Goal: Navigation & Orientation: Find specific page/section

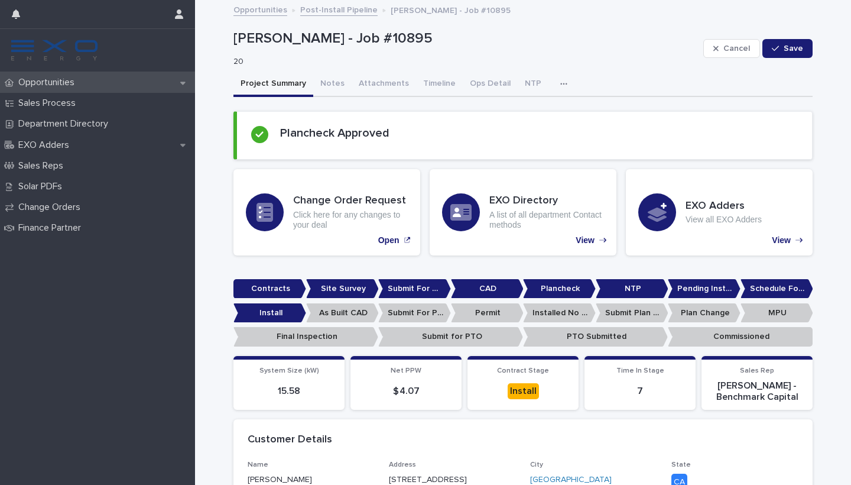
click at [75, 86] on p "Opportunities" at bounding box center [49, 82] width 70 height 11
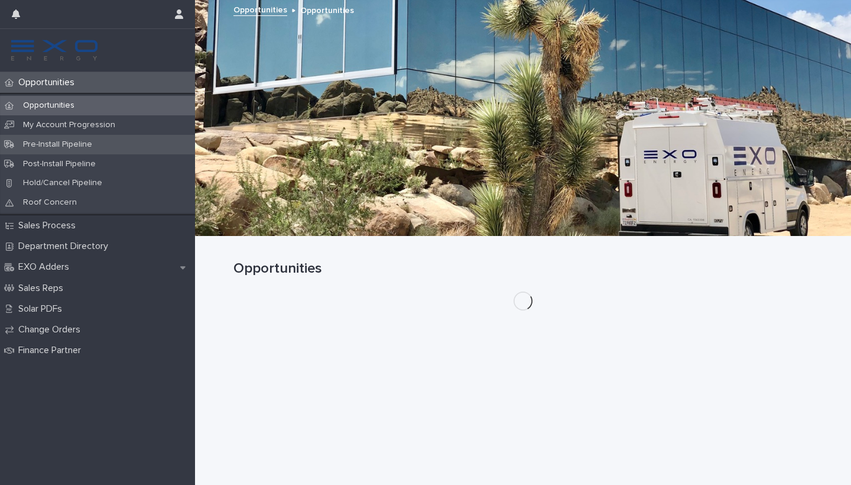
click at [62, 144] on p "Pre-Install Pipeline" at bounding box center [58, 144] width 88 height 10
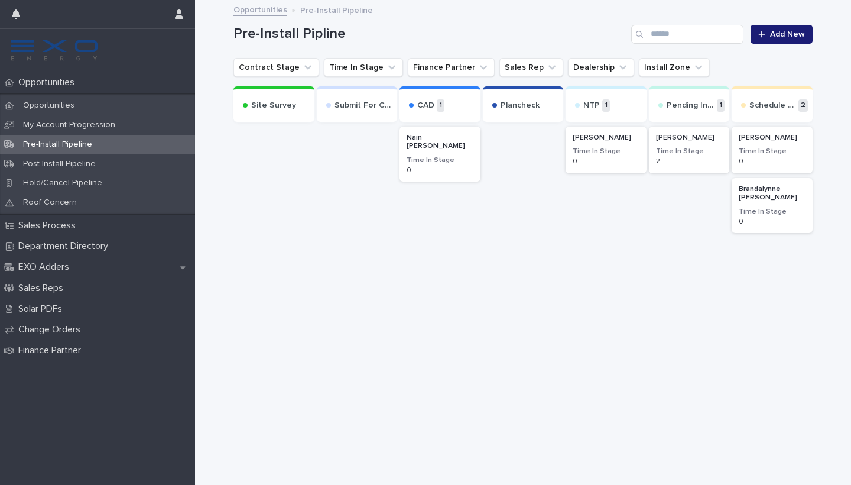
click at [755, 215] on div "0" at bounding box center [772, 220] width 67 height 11
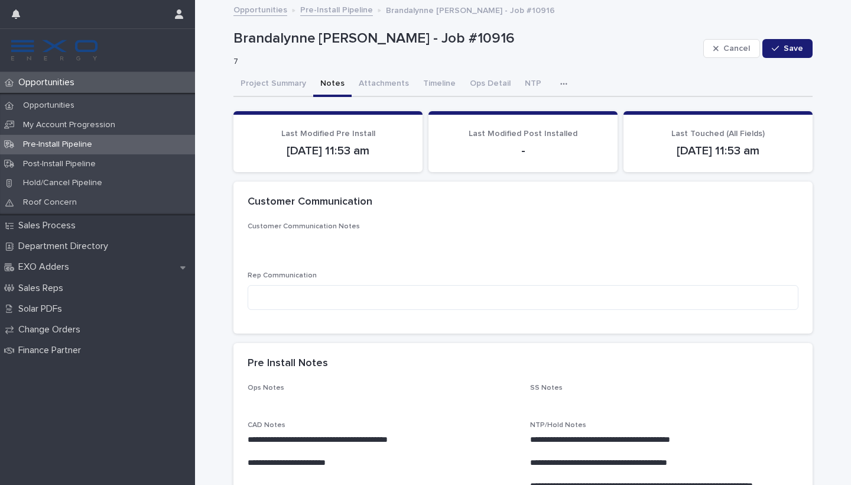
click at [333, 89] on button "Notes" at bounding box center [332, 84] width 38 height 25
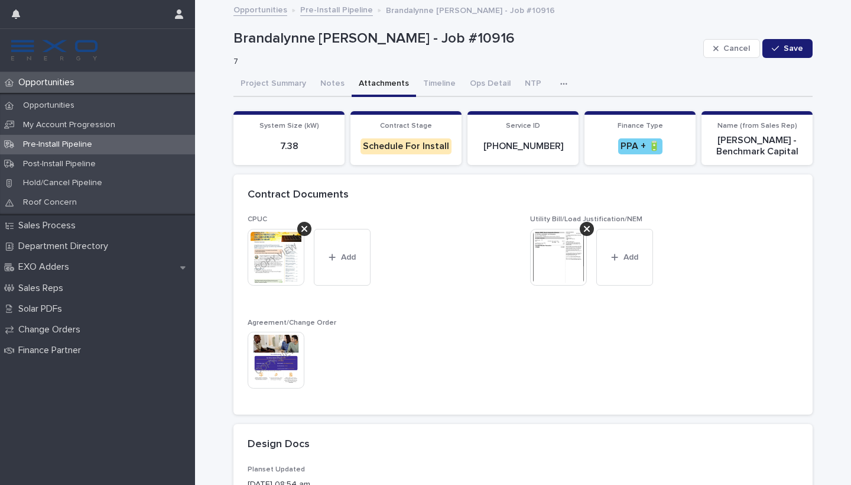
click at [386, 83] on button "Attachments" at bounding box center [384, 84] width 64 height 25
click at [428, 84] on button "Timeline" at bounding box center [439, 84] width 47 height 25
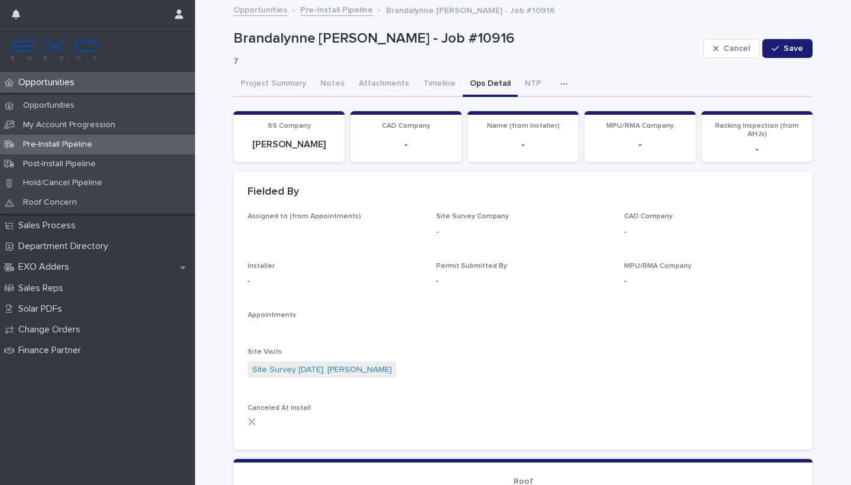
click at [492, 85] on button "Ops Detail" at bounding box center [490, 84] width 55 height 25
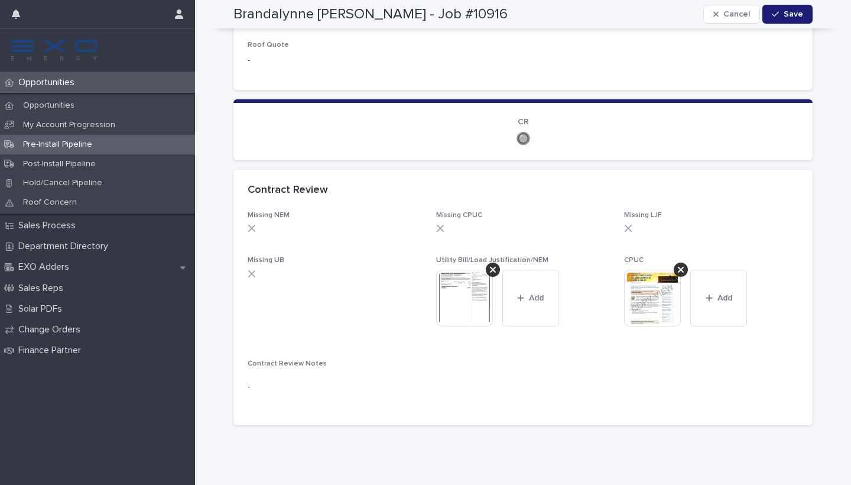
scroll to position [653, 0]
click at [430, 255] on div "Missing NEM Missing CPUC Missing LJF Missing UB Utility Bill/Load Justification…" at bounding box center [523, 312] width 551 height 200
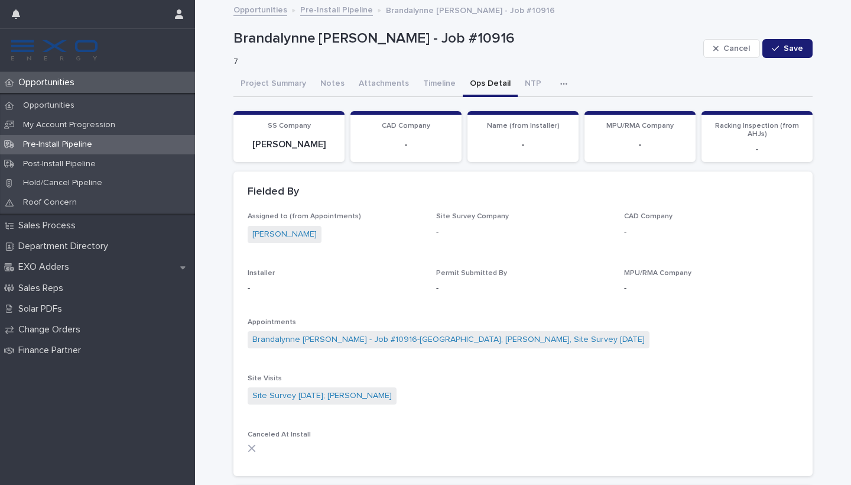
scroll to position [0, 0]
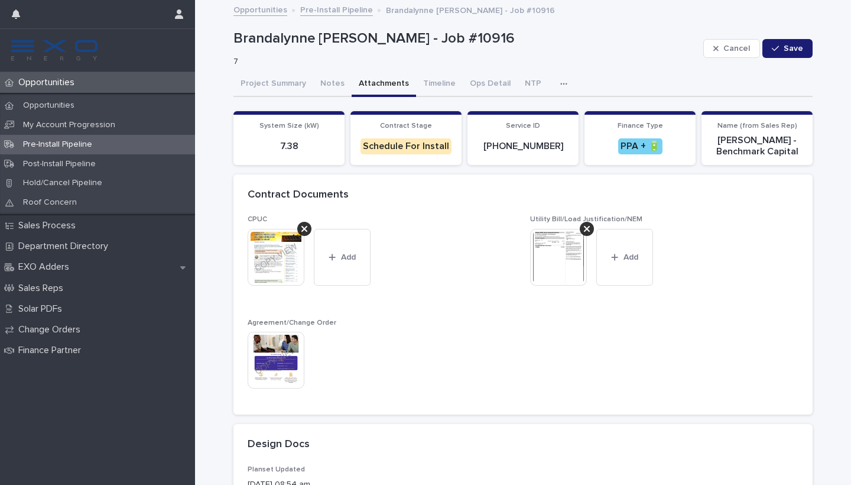
click at [394, 79] on button "Attachments" at bounding box center [384, 84] width 64 height 25
click at [421, 87] on button "Timeline" at bounding box center [439, 84] width 47 height 25
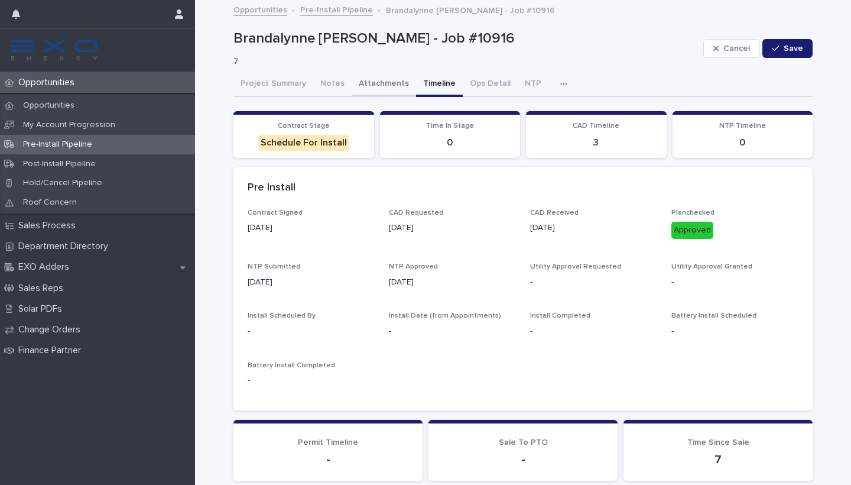
click at [380, 87] on button "Attachments" at bounding box center [384, 84] width 64 height 25
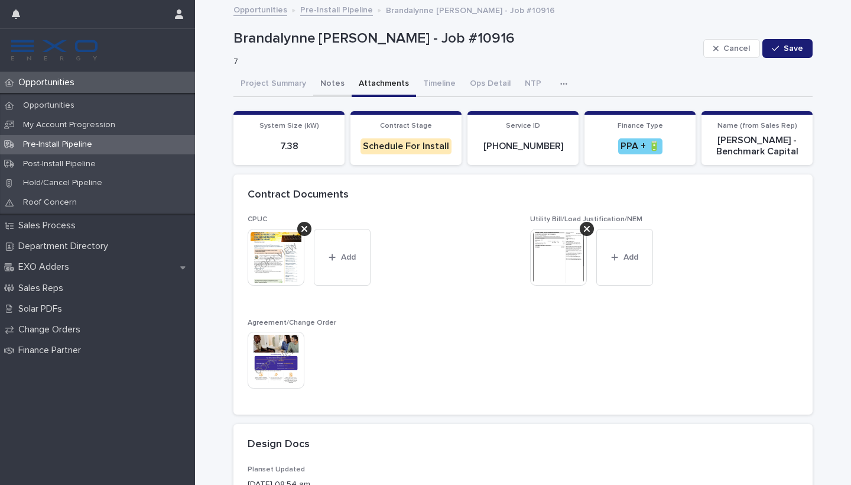
click at [340, 85] on button "Notes" at bounding box center [332, 84] width 38 height 25
click at [373, 86] on button "Attachments" at bounding box center [384, 84] width 64 height 25
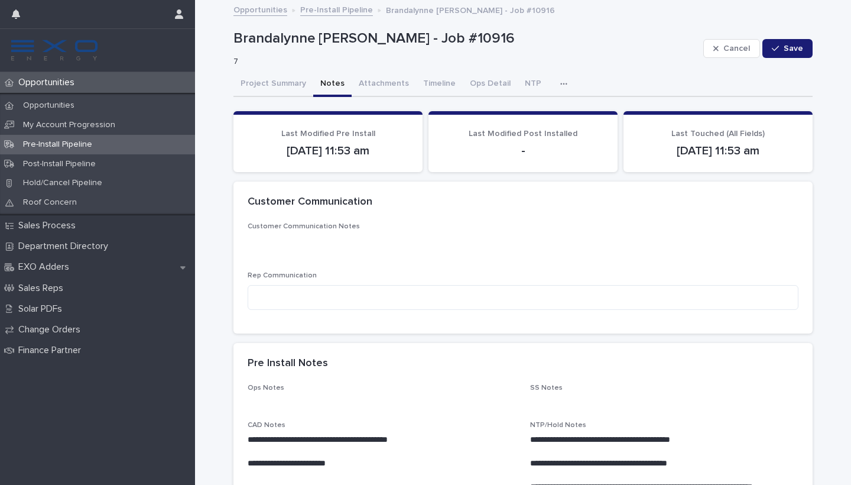
click at [343, 83] on button "Notes" at bounding box center [332, 84] width 38 height 25
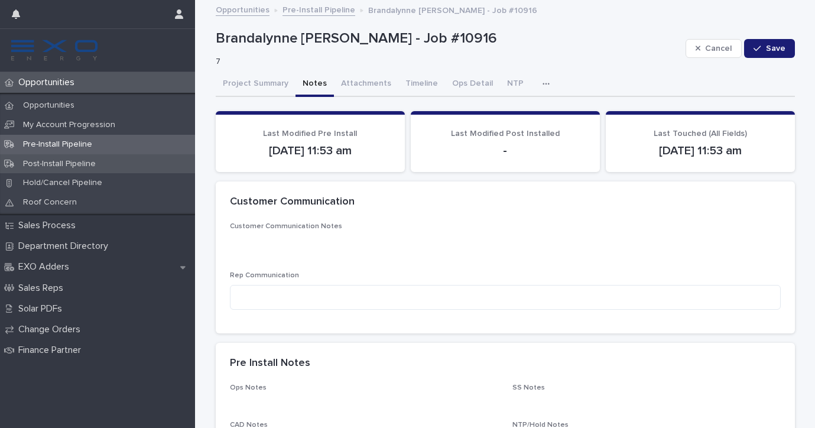
click at [83, 166] on p "Post-Install Pipeline" at bounding box center [60, 164] width 92 height 10
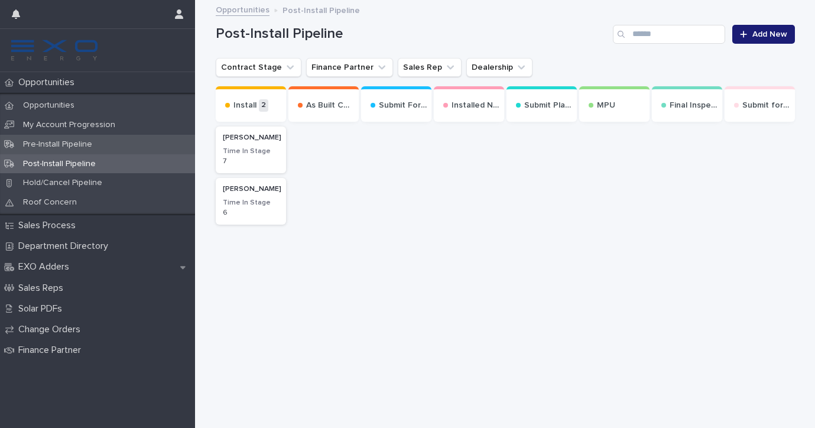
click at [102, 148] on div "Pre-Install Pipeline" at bounding box center [97, 145] width 195 height 20
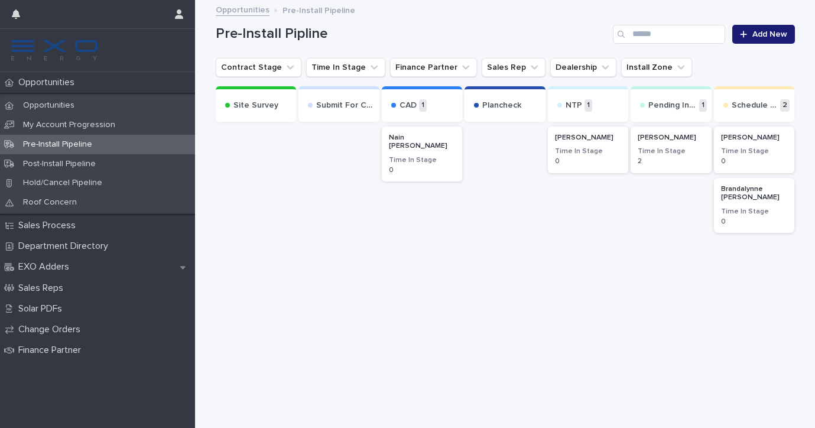
click at [741, 154] on h3 "Time In Stage" at bounding box center [754, 151] width 67 height 9
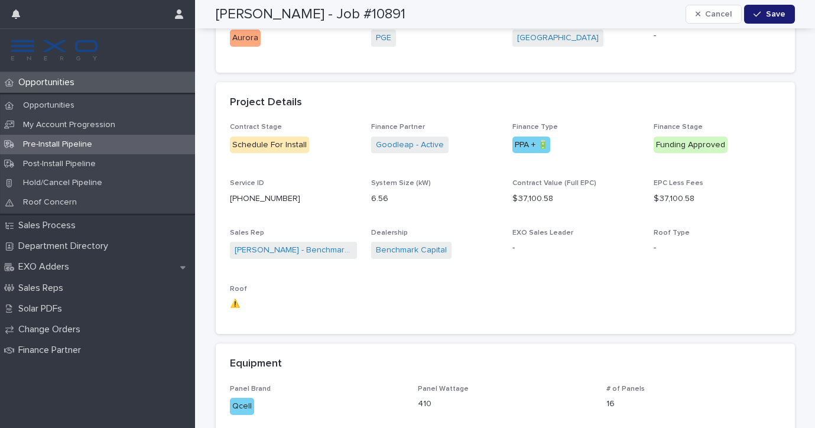
scroll to position [488, 0]
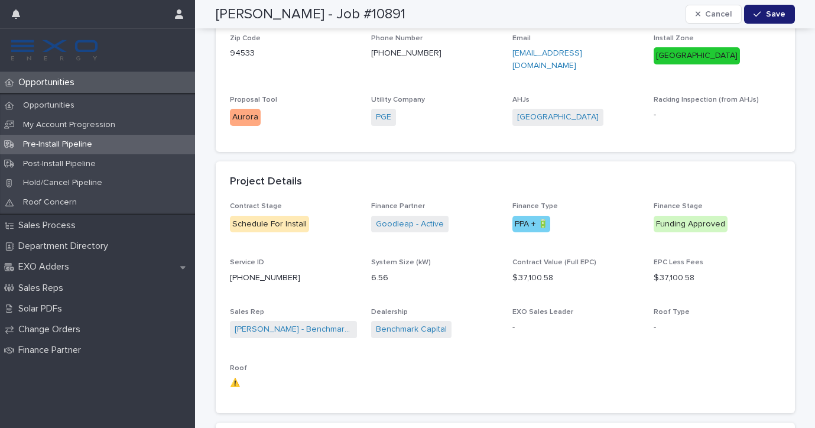
click at [114, 146] on div "Pre-Install Pipeline" at bounding box center [97, 145] width 195 height 20
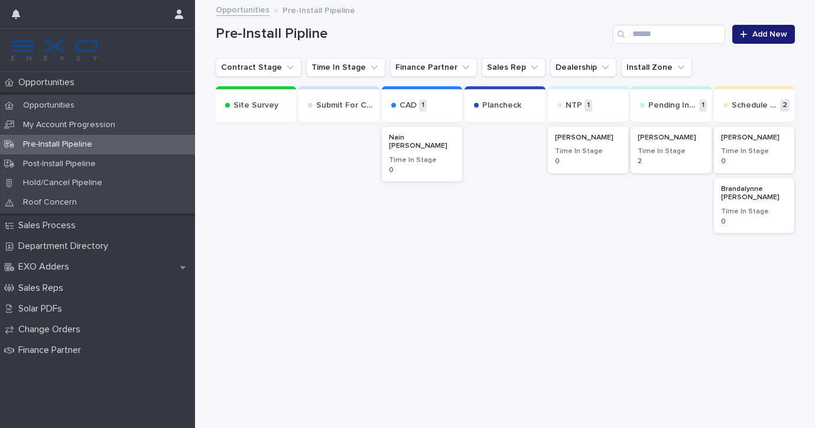
click at [548, 235] on div "[PERSON_NAME] Time In Stage 0" at bounding box center [588, 210] width 81 height 173
click at [745, 231] on div "Brandalynne [PERSON_NAME] Time In Stage 0" at bounding box center [754, 205] width 81 height 55
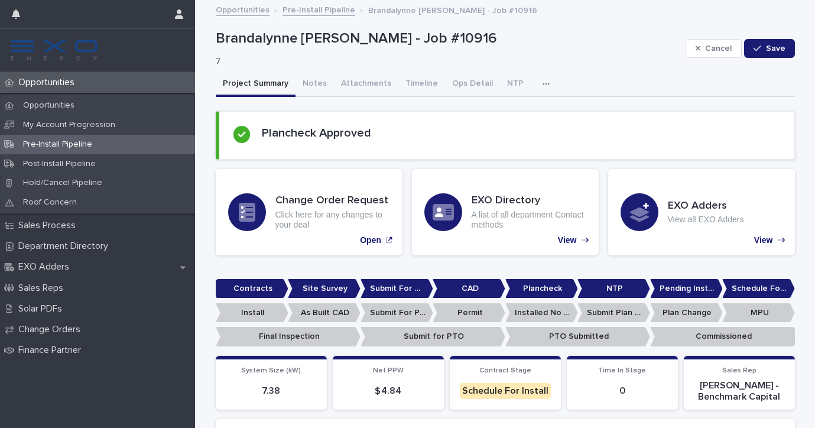
click at [70, 142] on p "Pre-Install Pipeline" at bounding box center [58, 144] width 88 height 10
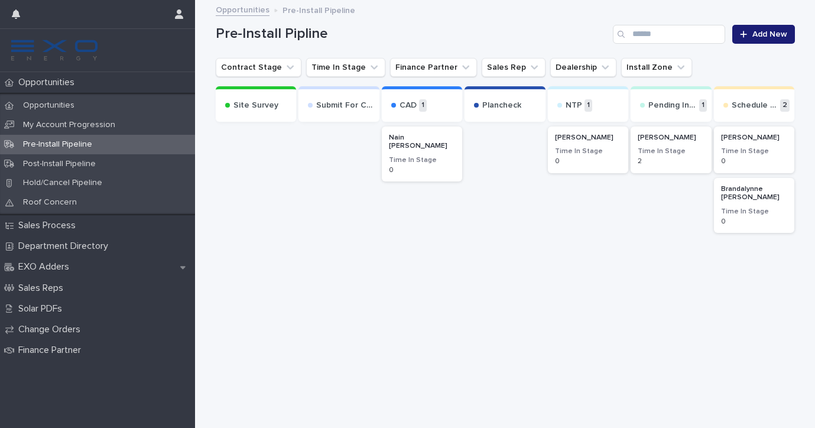
click at [453, 155] on h3 "Time In Stage" at bounding box center [422, 159] width 67 height 9
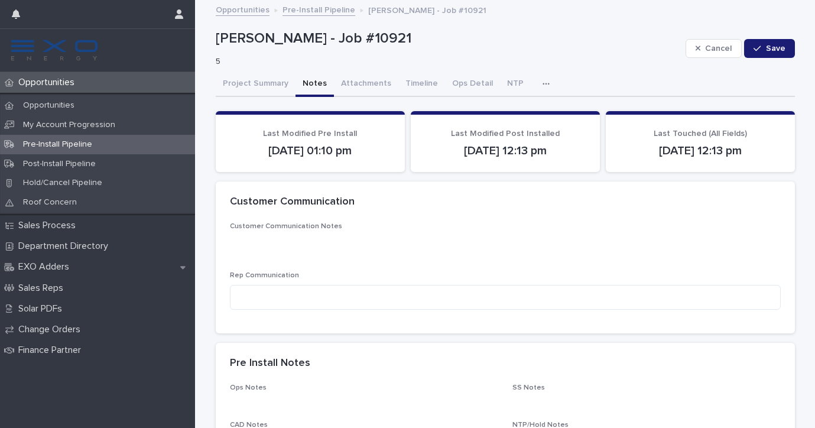
click at [301, 85] on button "Notes" at bounding box center [314, 84] width 38 height 25
click at [334, 91] on button "Attachments" at bounding box center [366, 84] width 64 height 25
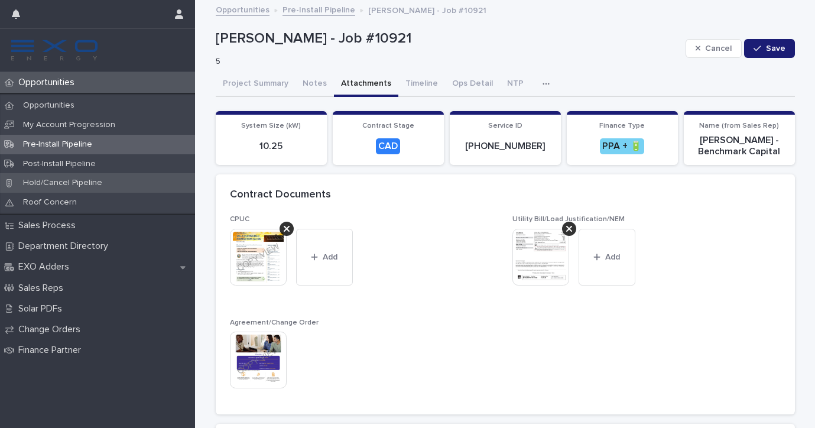
click at [67, 178] on p "Hold/Cancel Pipeline" at bounding box center [63, 183] width 98 height 10
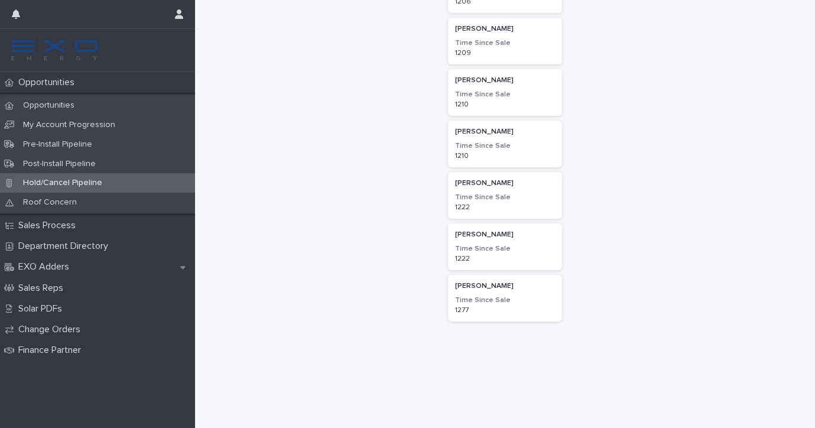
scroll to position [579, 0]
